Goal: Task Accomplishment & Management: Manage account settings

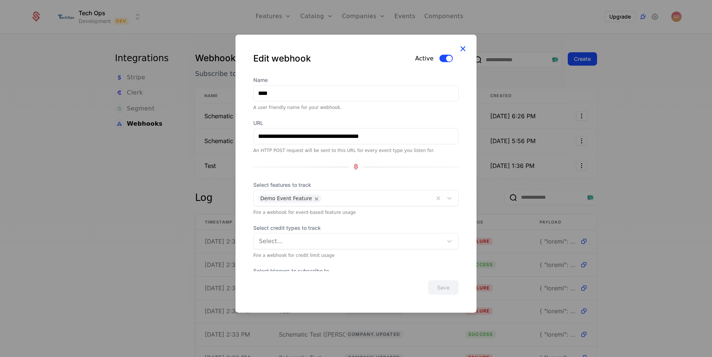
click at [463, 49] on icon at bounding box center [463, 48] width 10 height 10
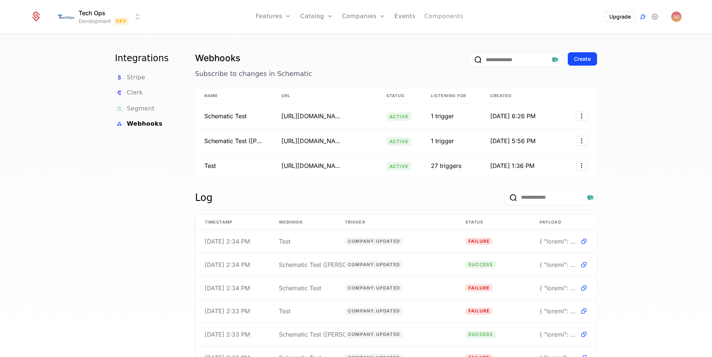
click at [430, 14] on link "Components" at bounding box center [443, 16] width 39 height 33
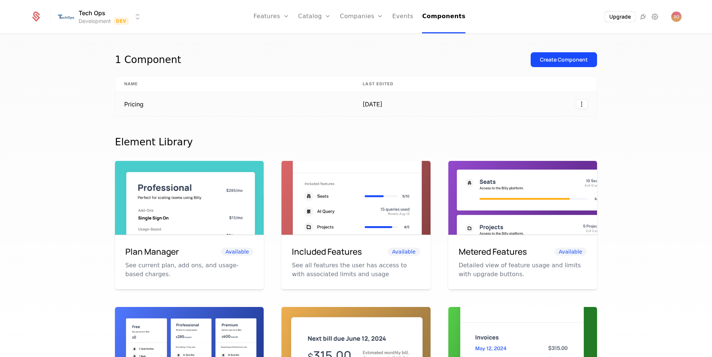
click at [130, 105] on td "Pricing" at bounding box center [234, 104] width 239 height 24
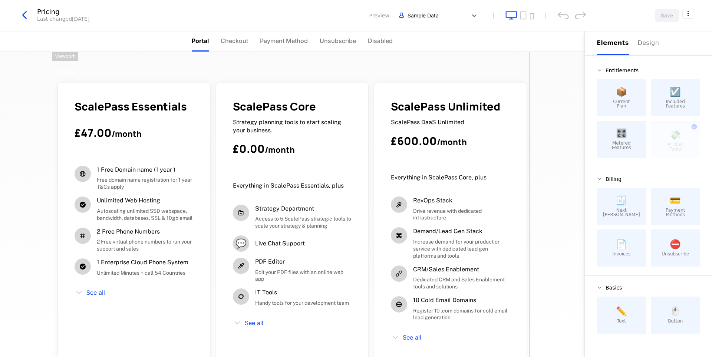
click at [26, 18] on icon "button" at bounding box center [24, 15] width 13 height 13
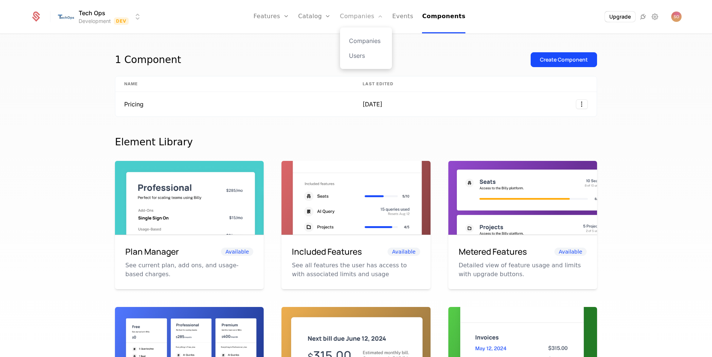
click at [352, 16] on link "Companies" at bounding box center [361, 16] width 43 height 33
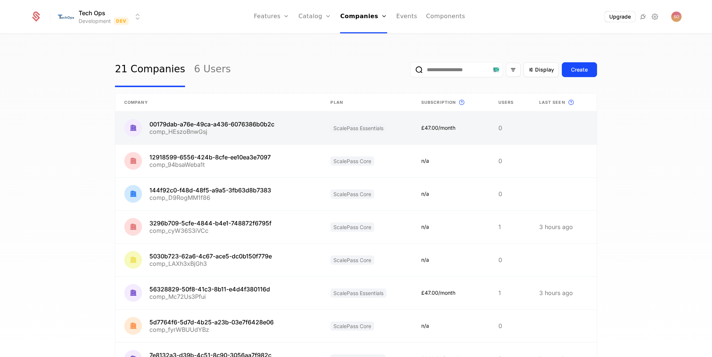
click at [212, 121] on link at bounding box center [218, 128] width 206 height 33
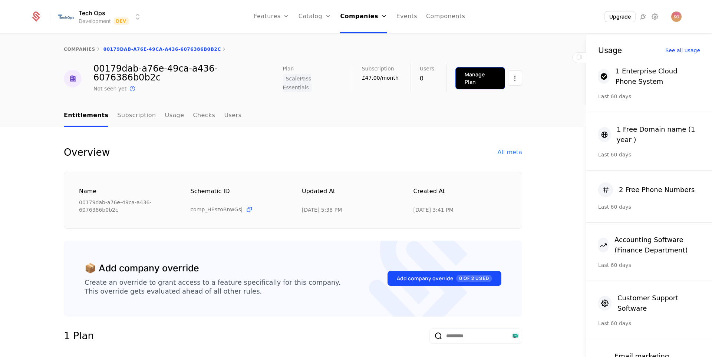
click at [468, 76] on div "Manage Plan" at bounding box center [480, 78] width 31 height 15
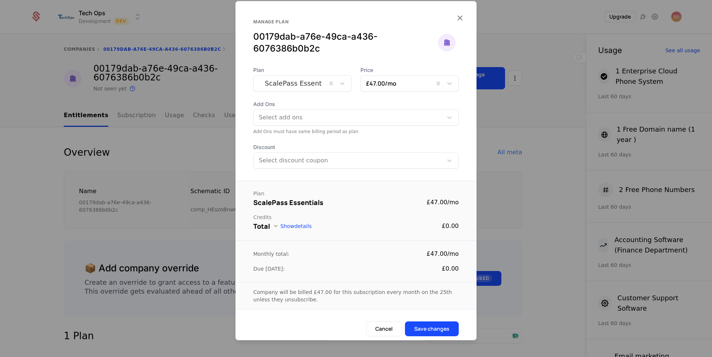
click at [317, 83] on div at bounding box center [290, 83] width 63 height 10
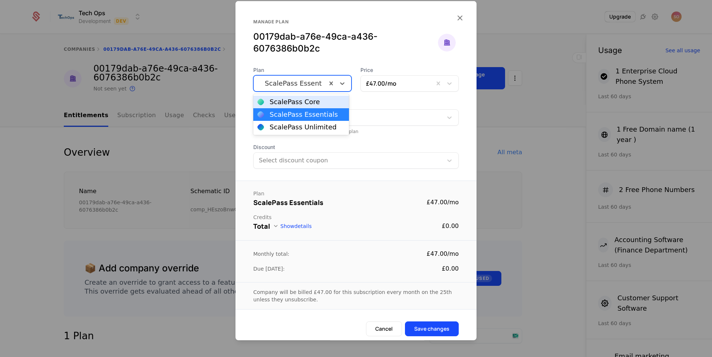
click at [310, 102] on div "ScalePass Core" at bounding box center [295, 102] width 50 height 7
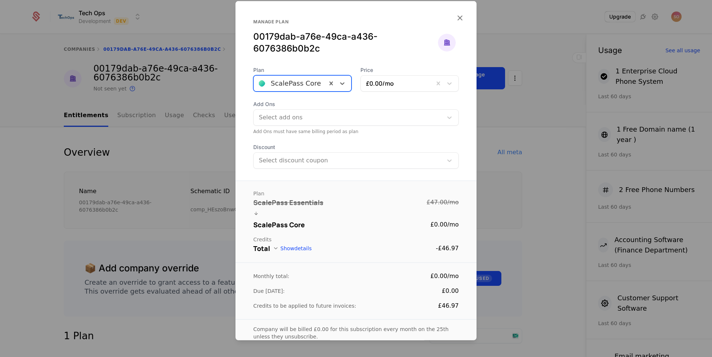
click at [425, 313] on div "Monthly total: £0.00 / mo Due [DATE]: £0.00 Credits to be applied to future inv…" at bounding box center [356, 290] width 241 height 57
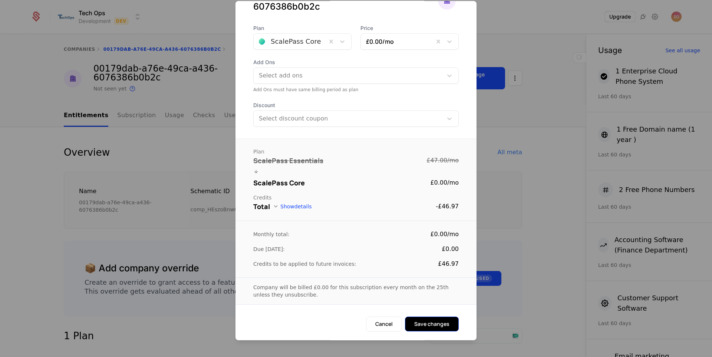
click at [427, 321] on button "Save changes" at bounding box center [432, 324] width 54 height 15
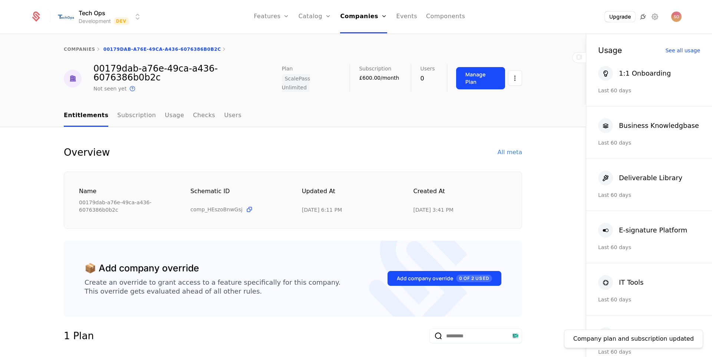
click at [644, 19] on icon at bounding box center [643, 16] width 9 height 9
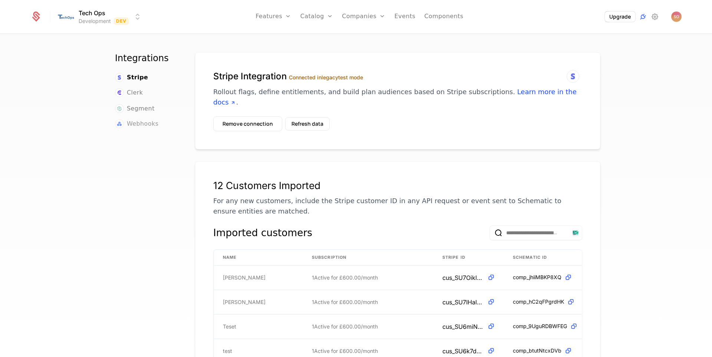
click at [139, 120] on span "Webhooks" at bounding box center [143, 123] width 32 height 9
